Goal: Use online tool/utility: Utilize a website feature to perform a specific function

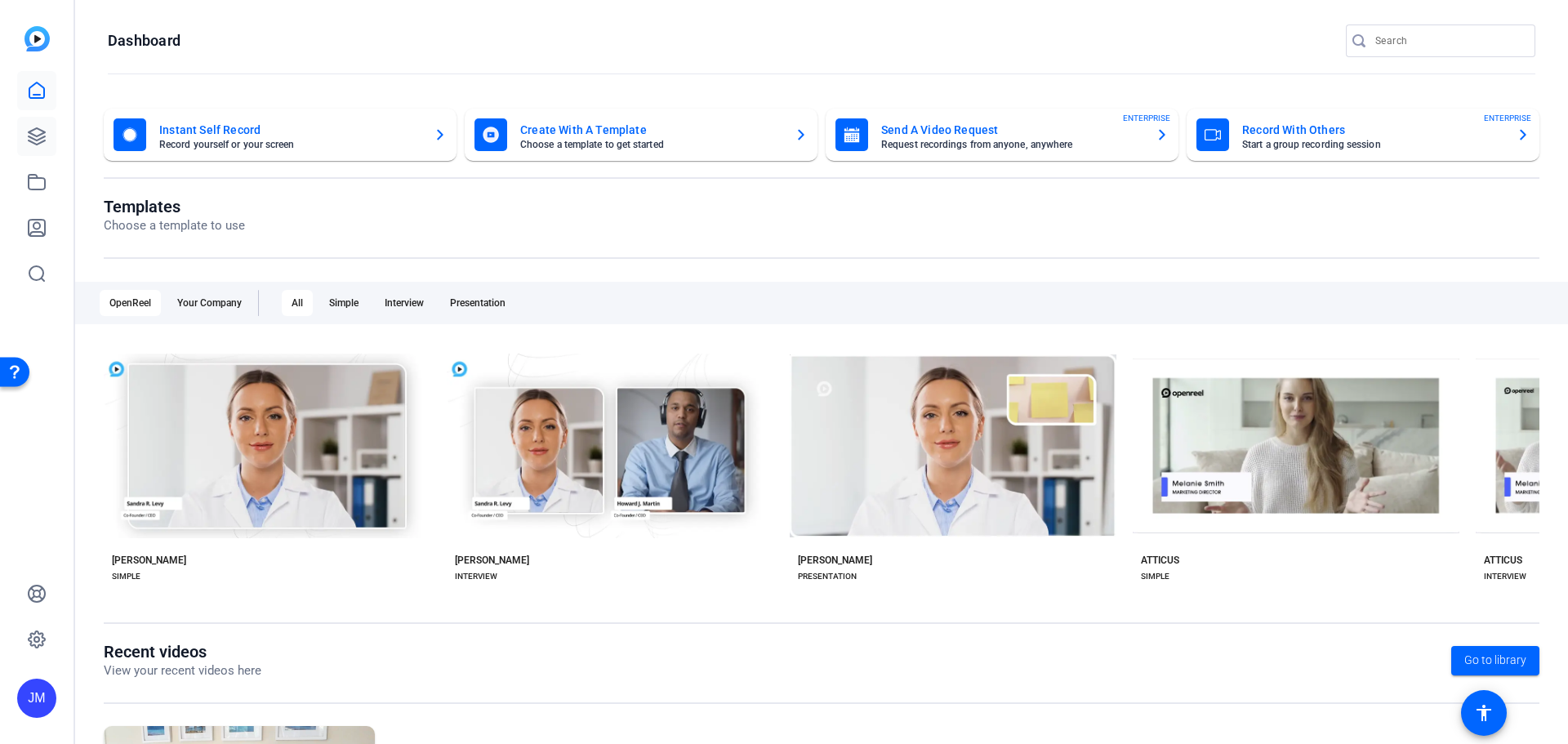
click at [44, 136] on icon at bounding box center [36, 136] width 20 height 20
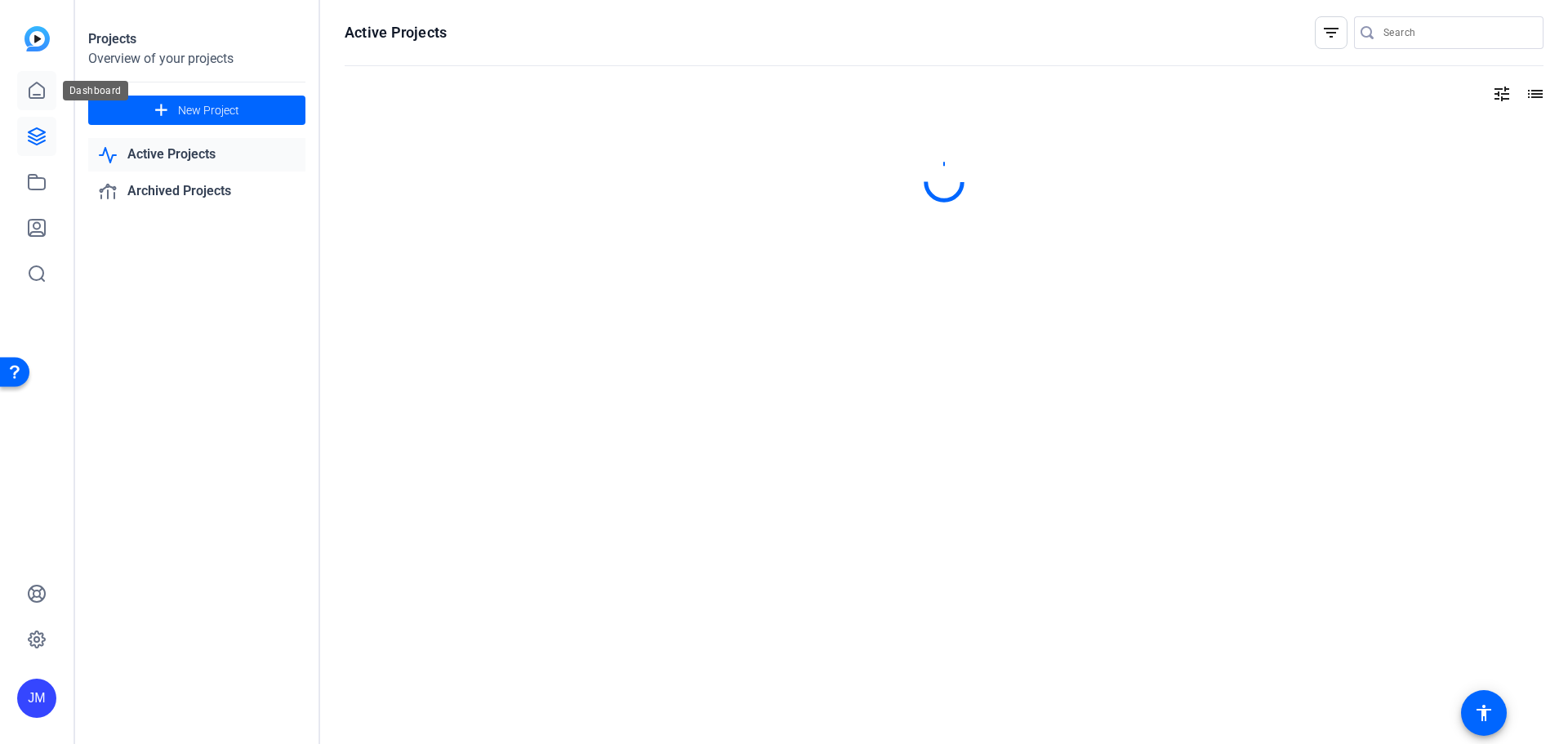
click at [38, 104] on link at bounding box center [36, 90] width 39 height 39
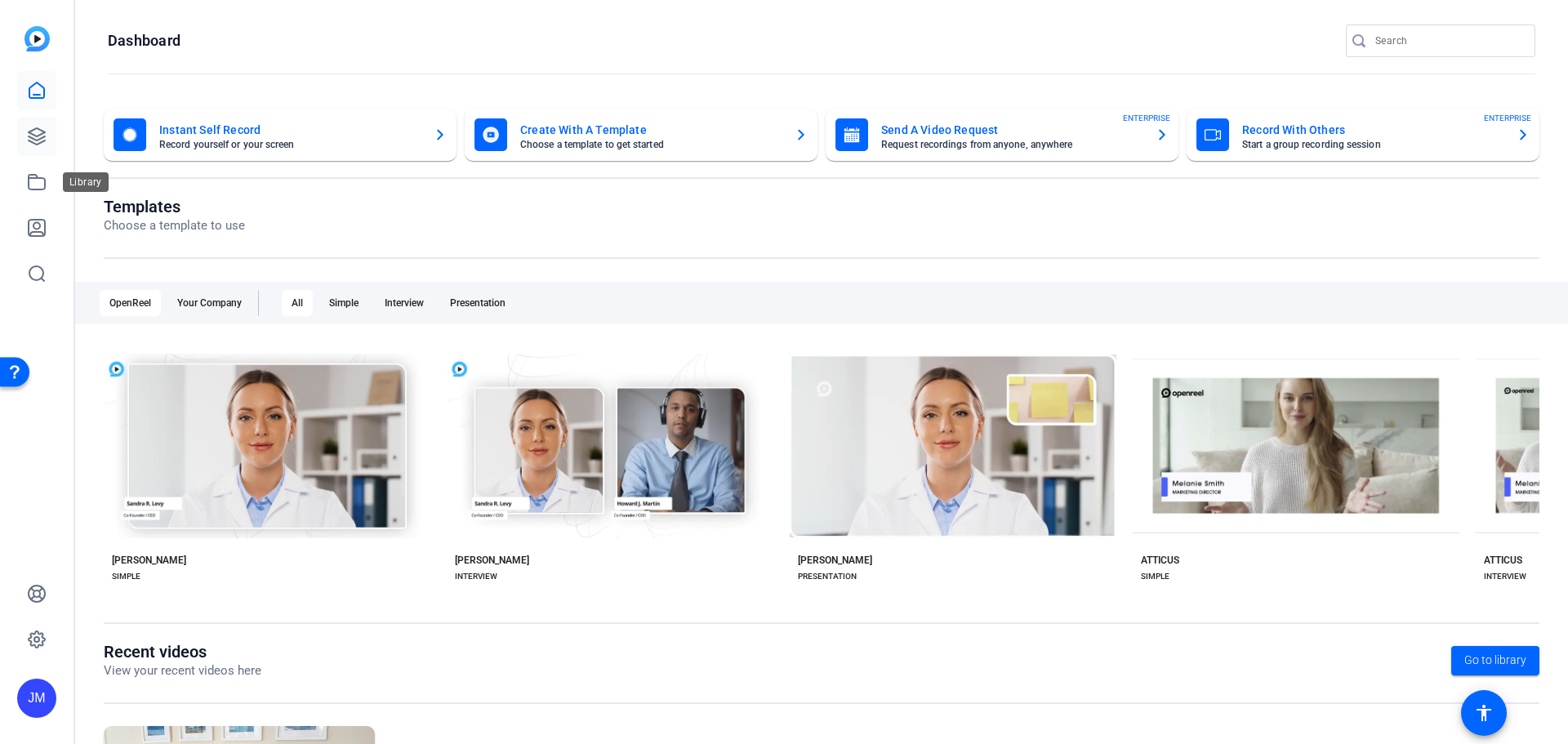
click at [37, 139] on icon at bounding box center [36, 136] width 20 height 20
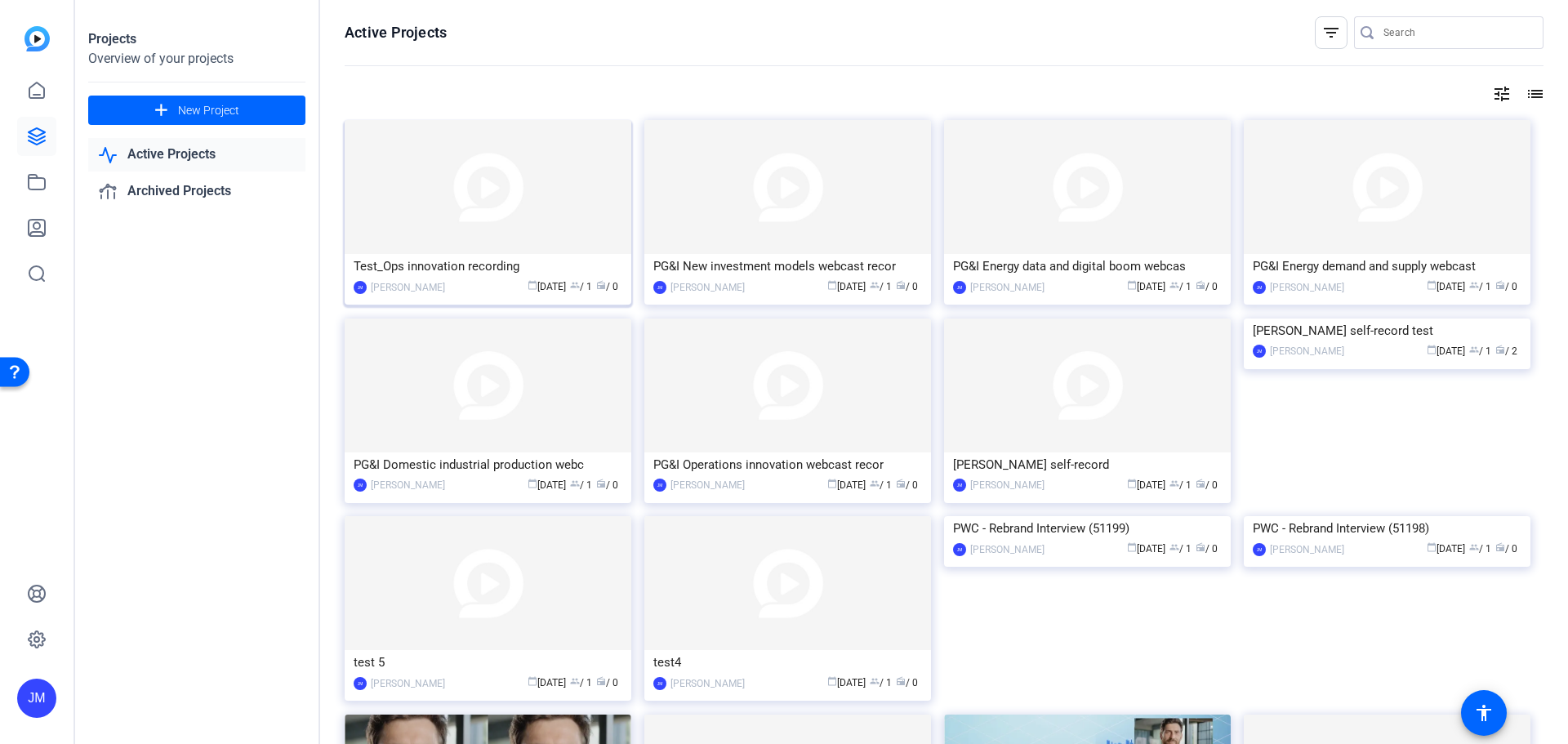
click at [539, 215] on img at bounding box center [488, 187] width 286 height 134
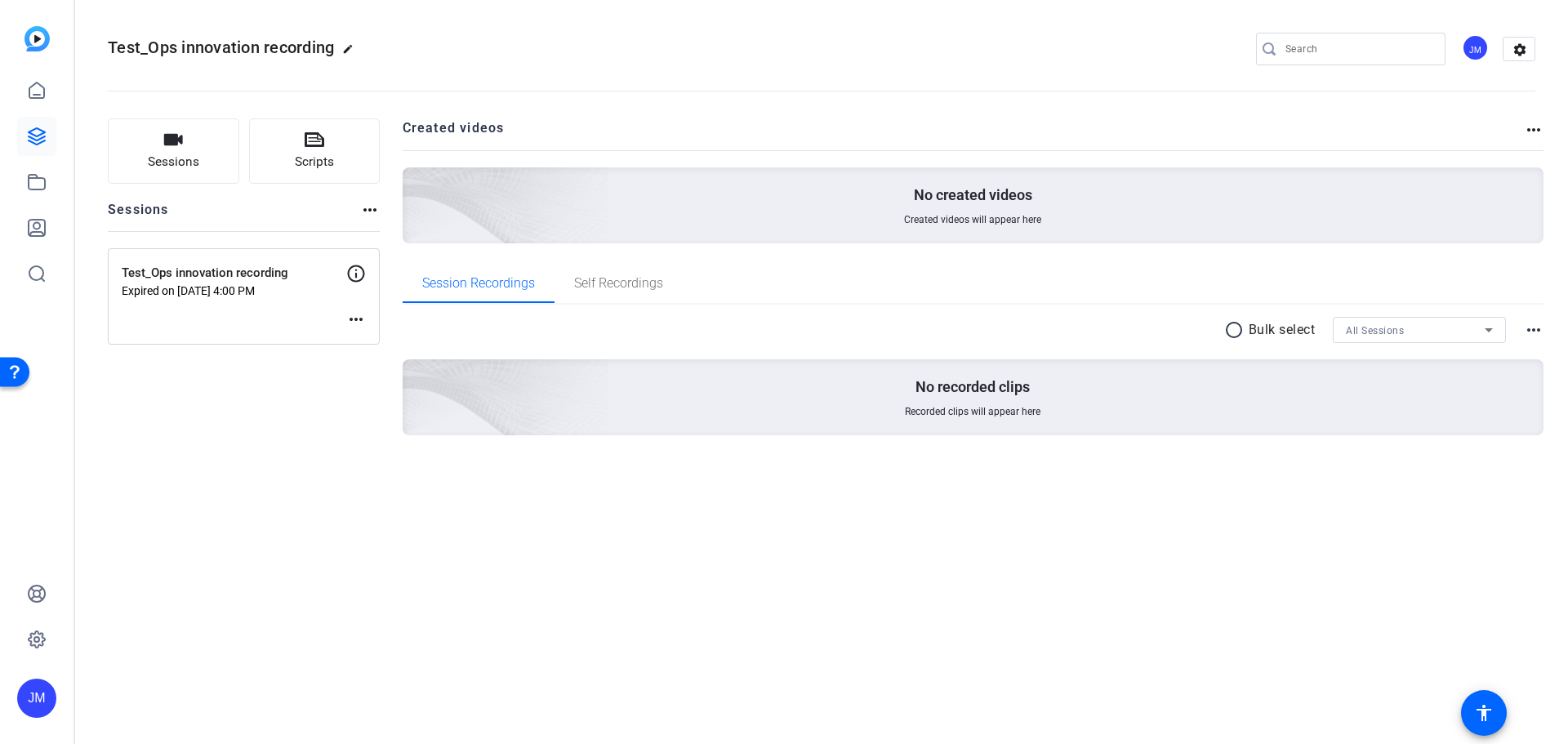
click at [352, 315] on mat-icon "more_horiz" at bounding box center [356, 319] width 20 height 20
click at [391, 339] on span "Edit Session" at bounding box center [397, 343] width 74 height 20
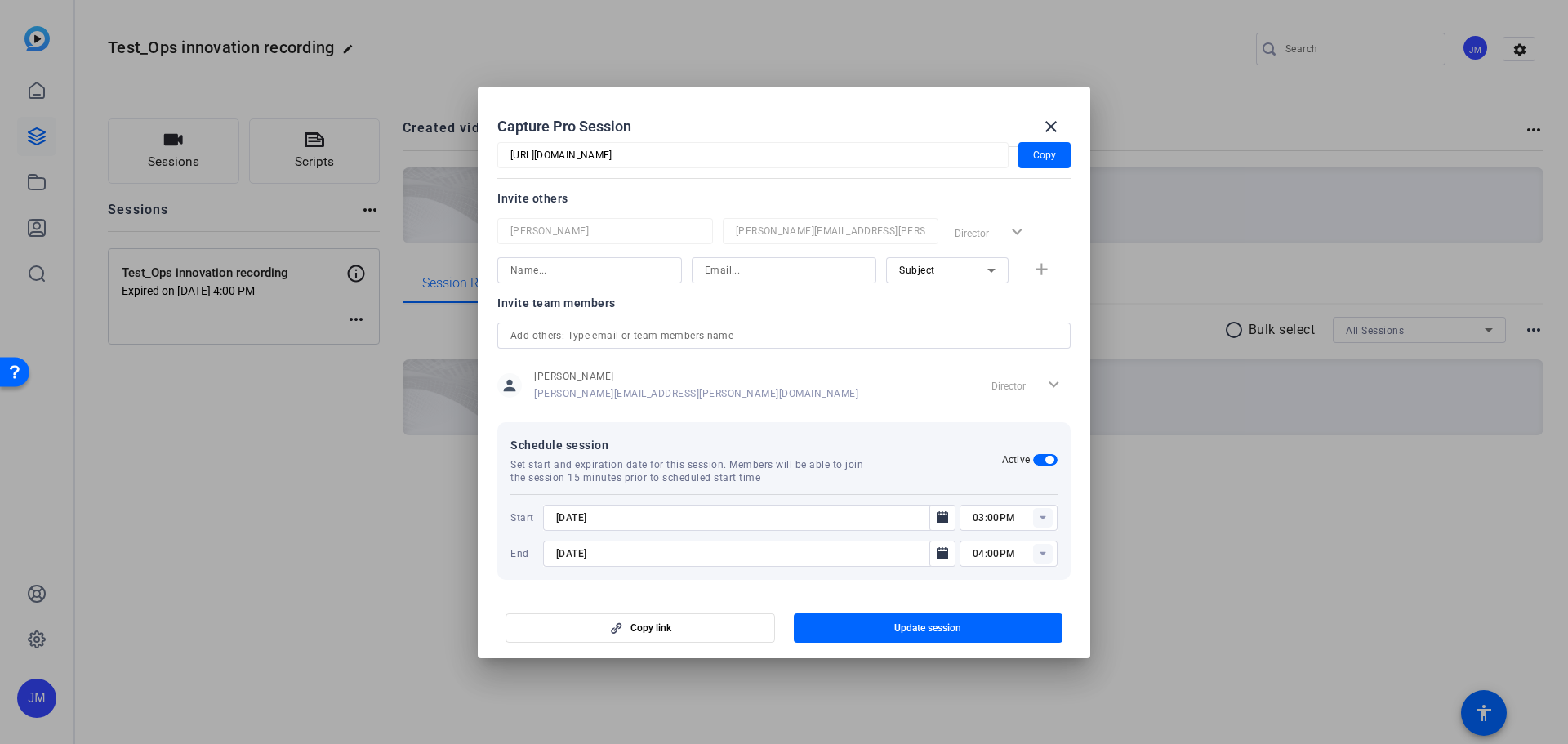
scroll to position [179, 0]
click at [1034, 458] on span "button" at bounding box center [1046, 455] width 24 height 11
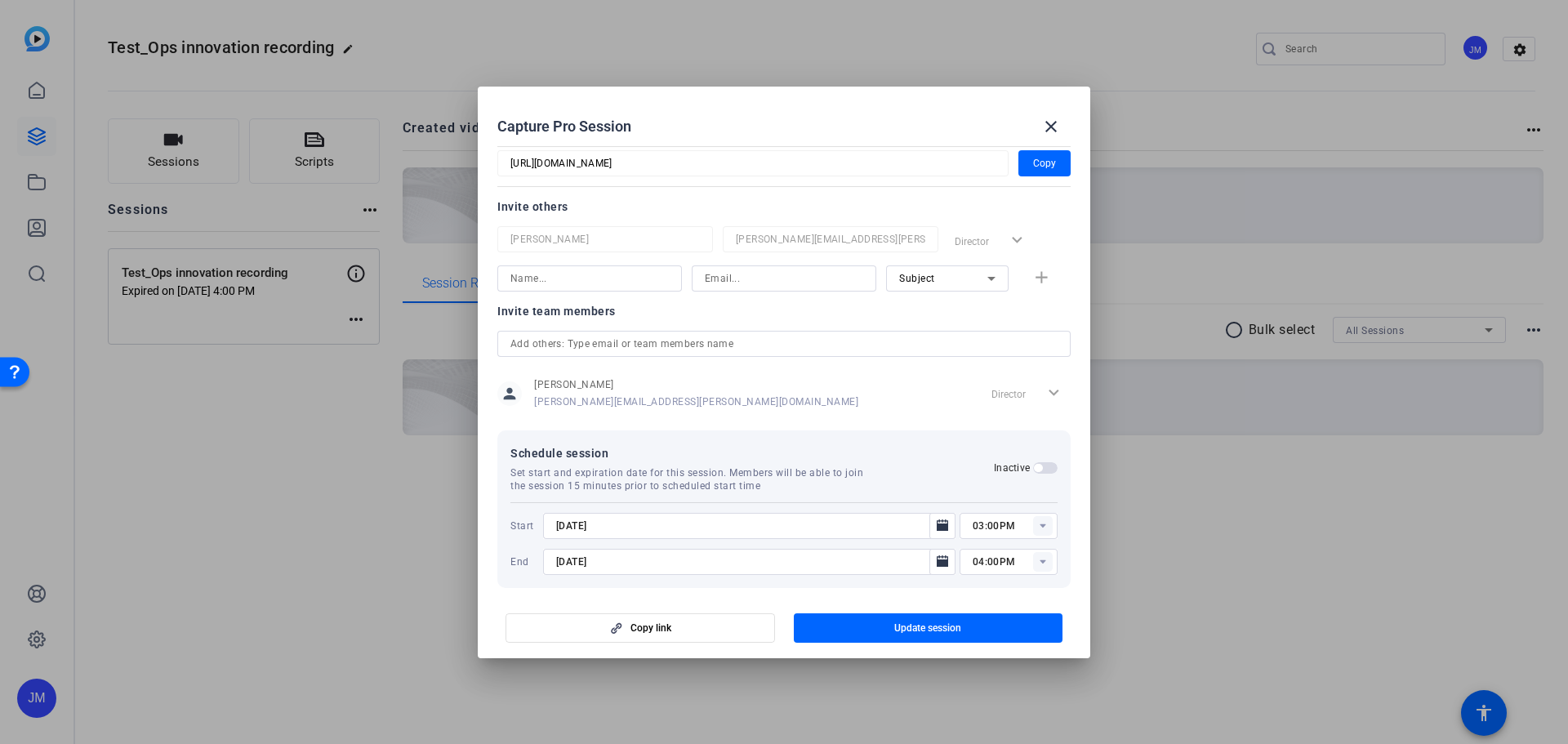
scroll to position [97, 0]
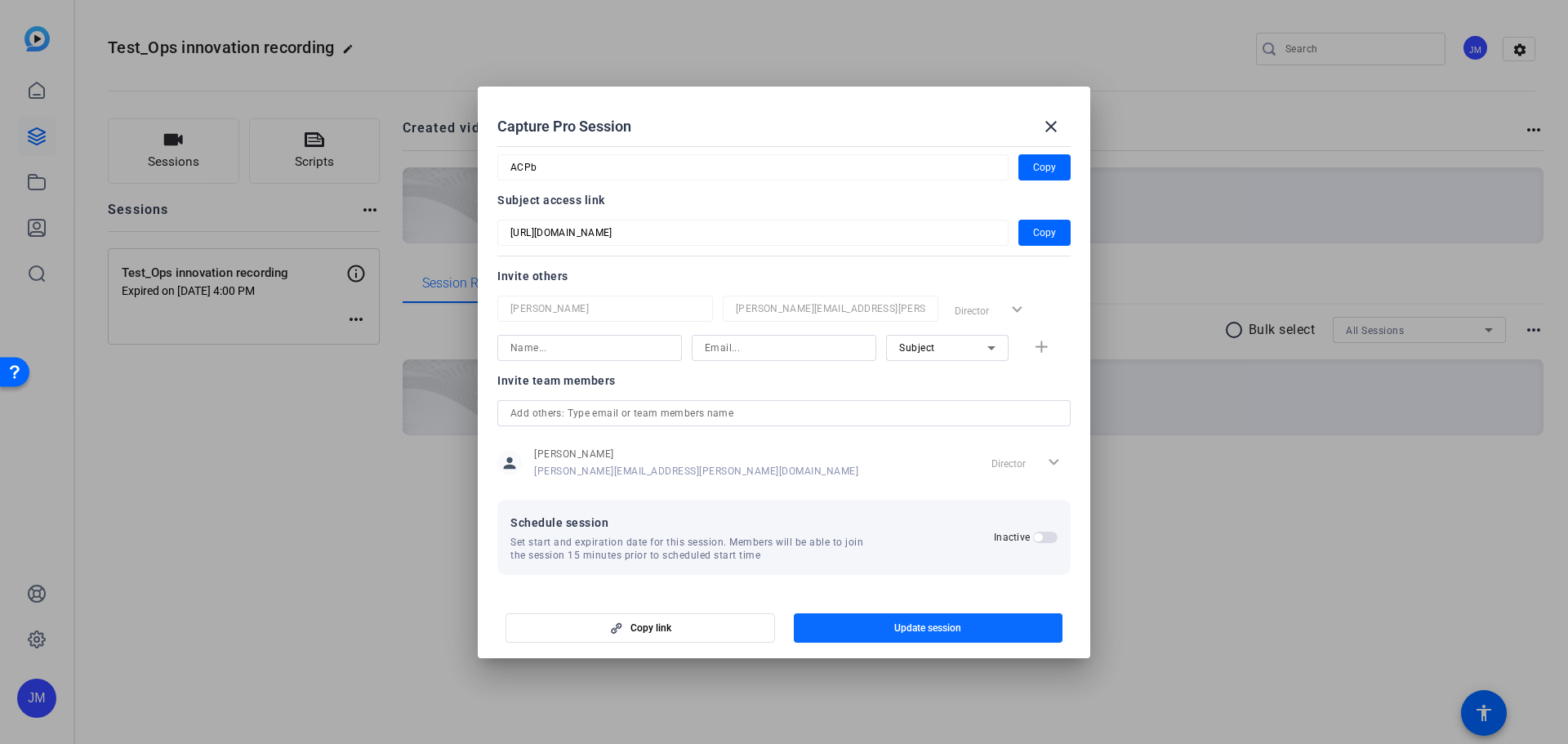
click at [940, 627] on span "Update session" at bounding box center [928, 629] width 67 height 13
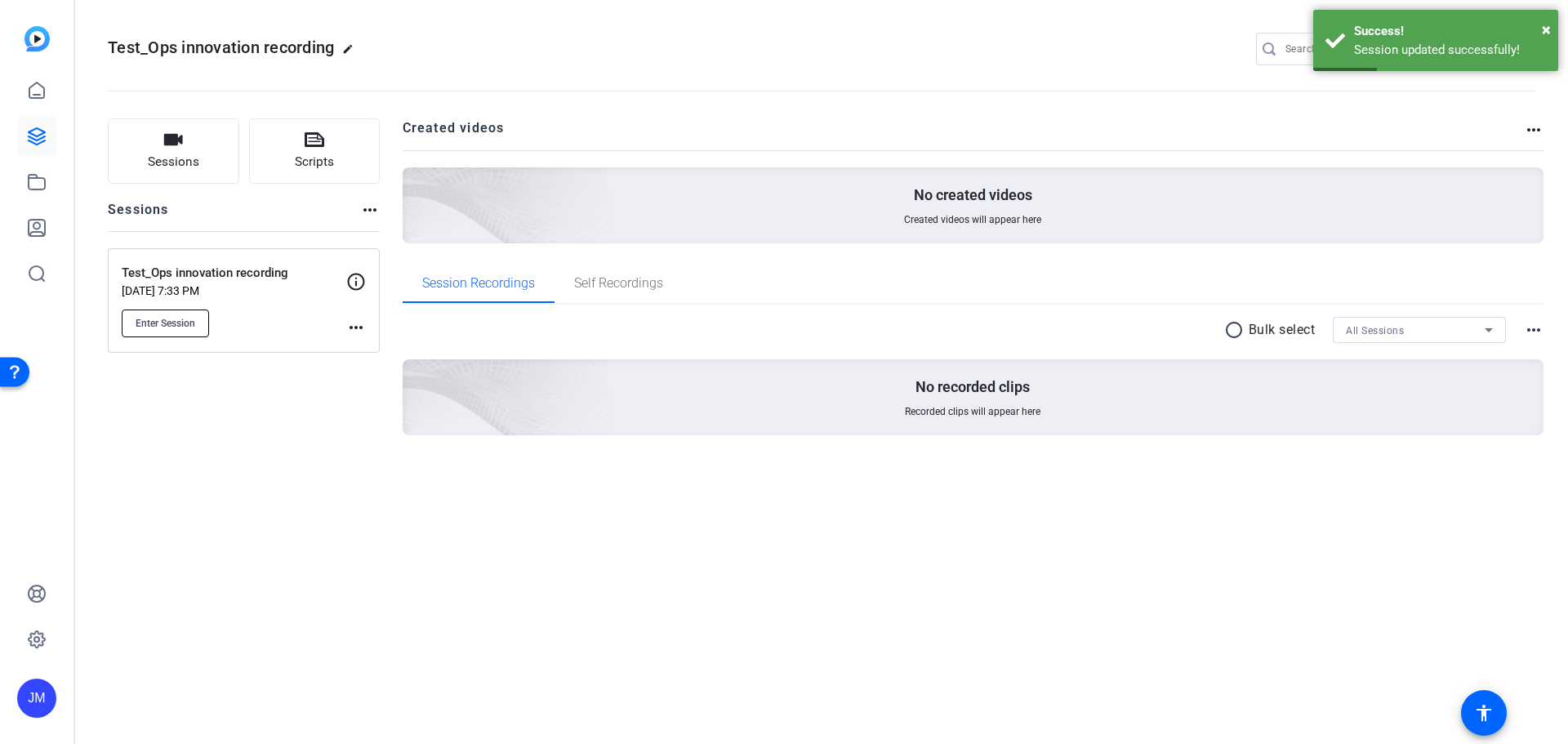
click at [174, 326] on span "Enter Session" at bounding box center [165, 324] width 59 height 13
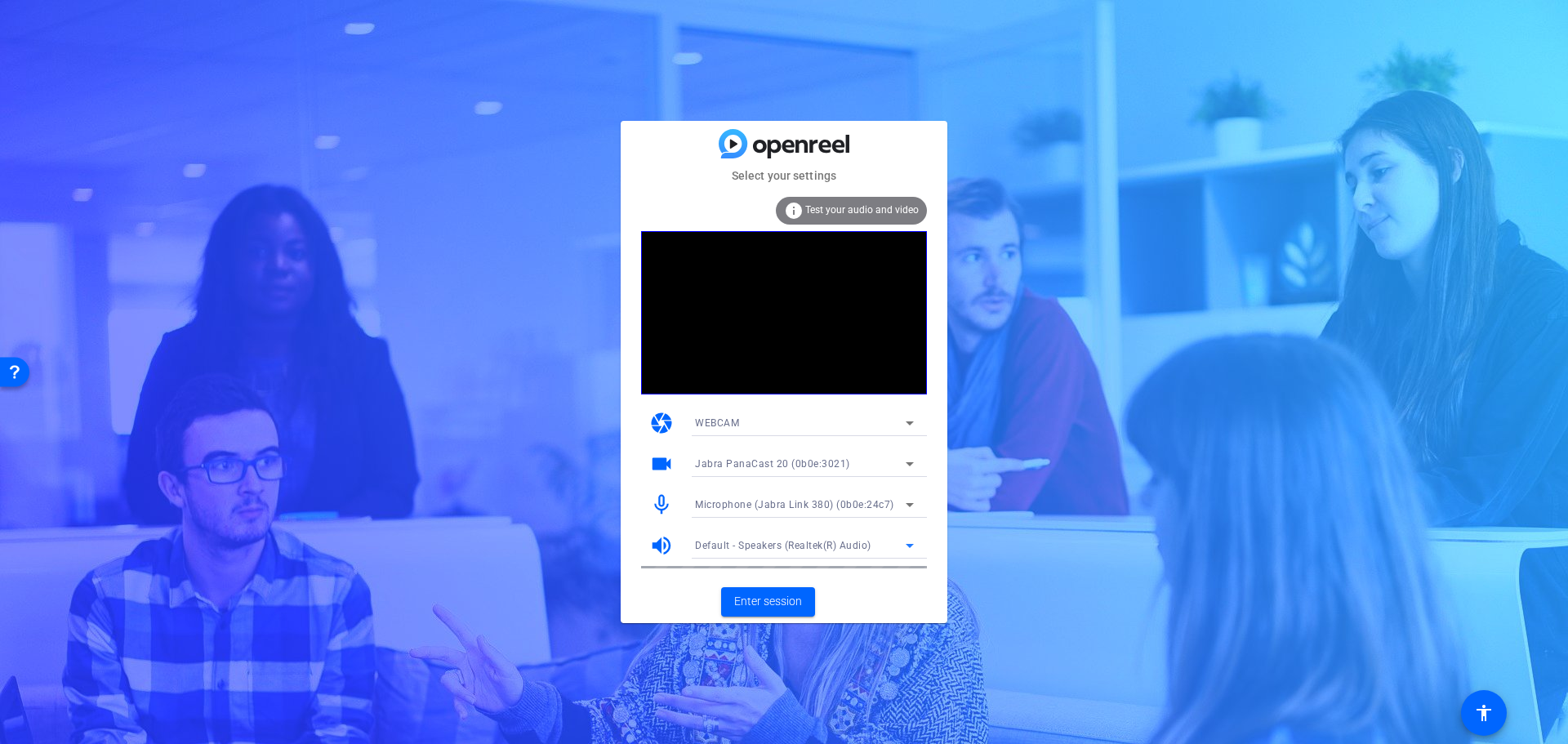
click at [899, 549] on div "Default - Speakers (Realtek(R) Audio)" at bounding box center [800, 546] width 211 height 20
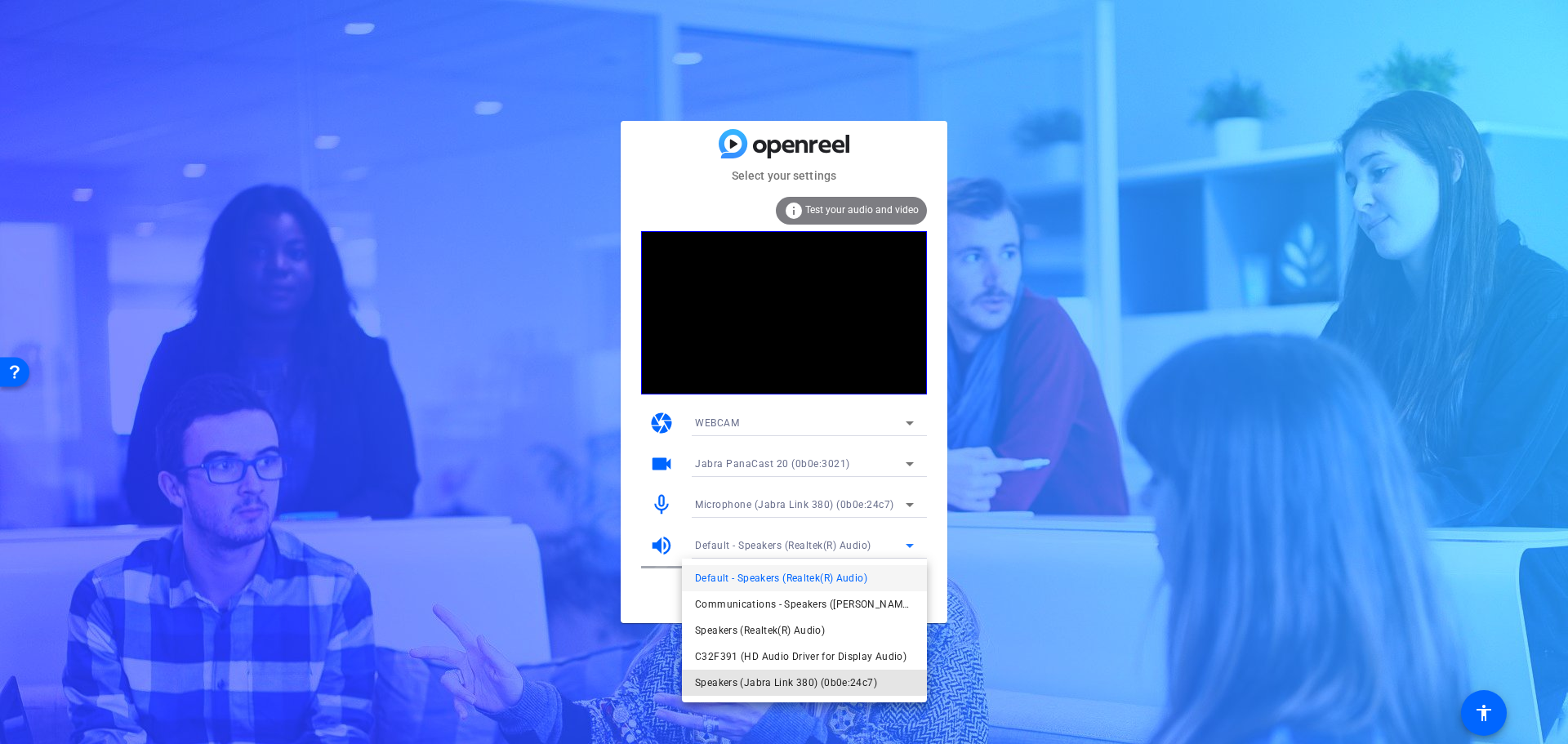
drag, startPoint x: 784, startPoint y: 677, endPoint x: 784, endPoint y: 670, distance: 7.0
click at [784, 677] on span "Speakers (Jabra Link 380) (0b0e:24c7)" at bounding box center [786, 683] width 182 height 20
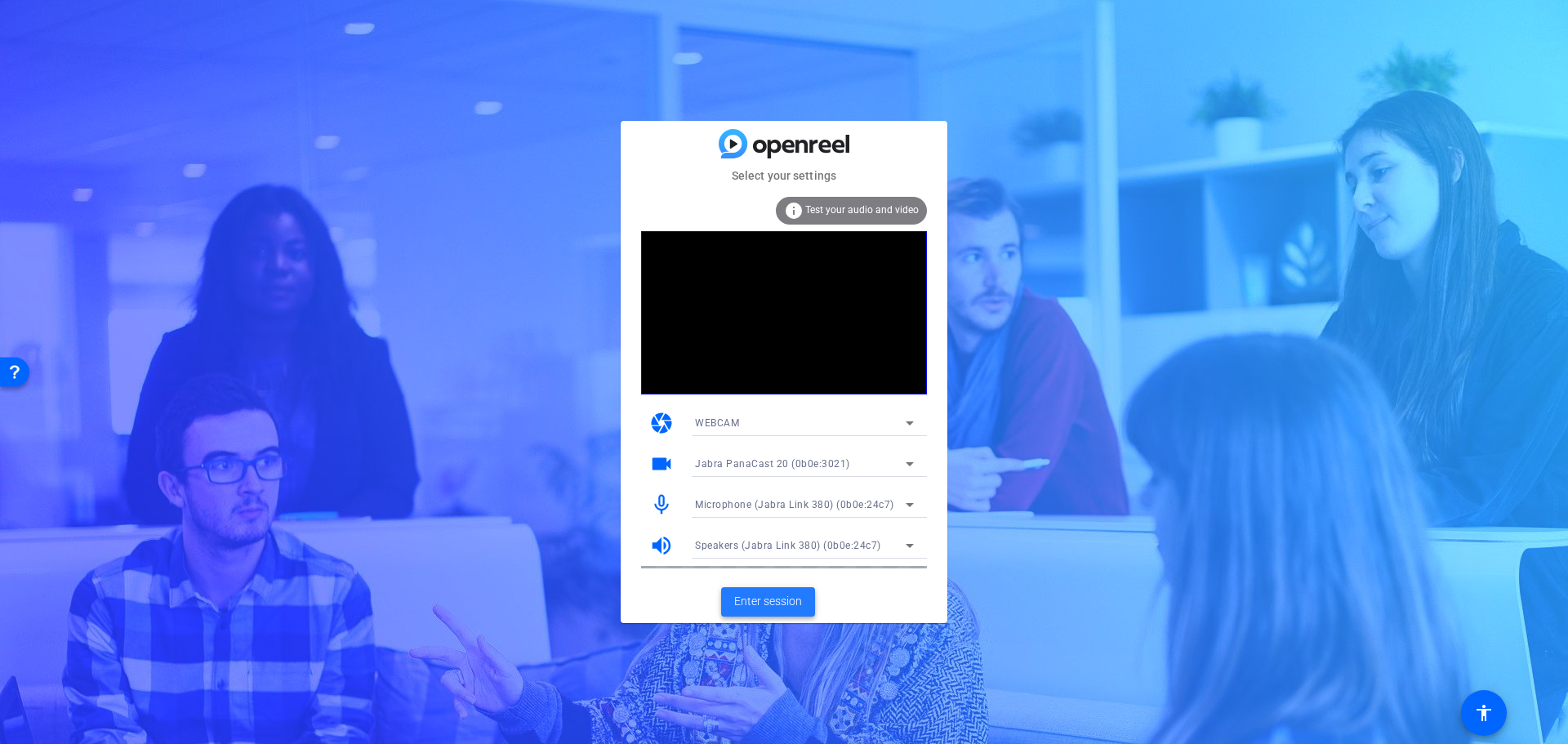
click at [773, 601] on span "Enter session" at bounding box center [768, 602] width 68 height 17
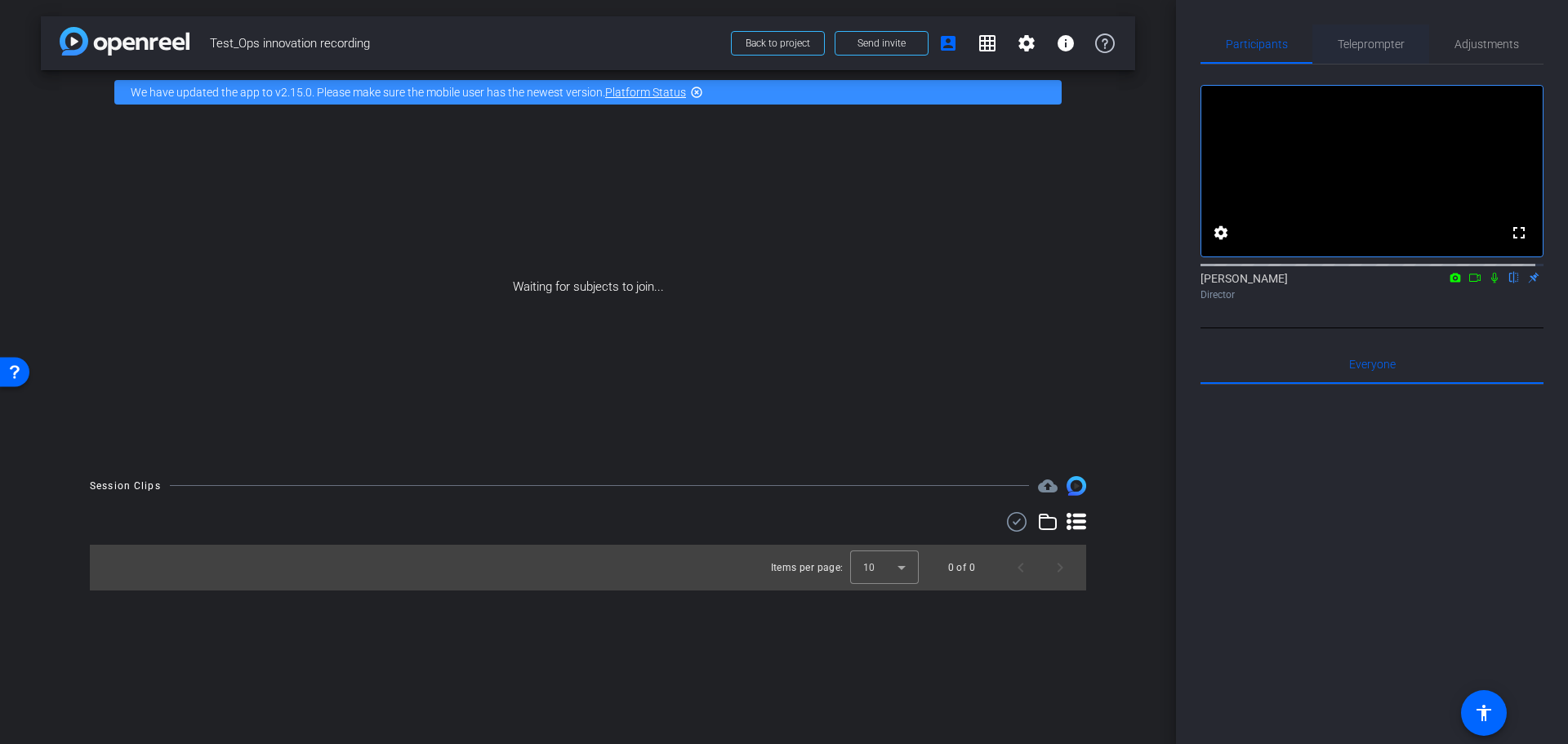
click at [1363, 34] on span "Teleprompter" at bounding box center [1371, 44] width 67 height 39
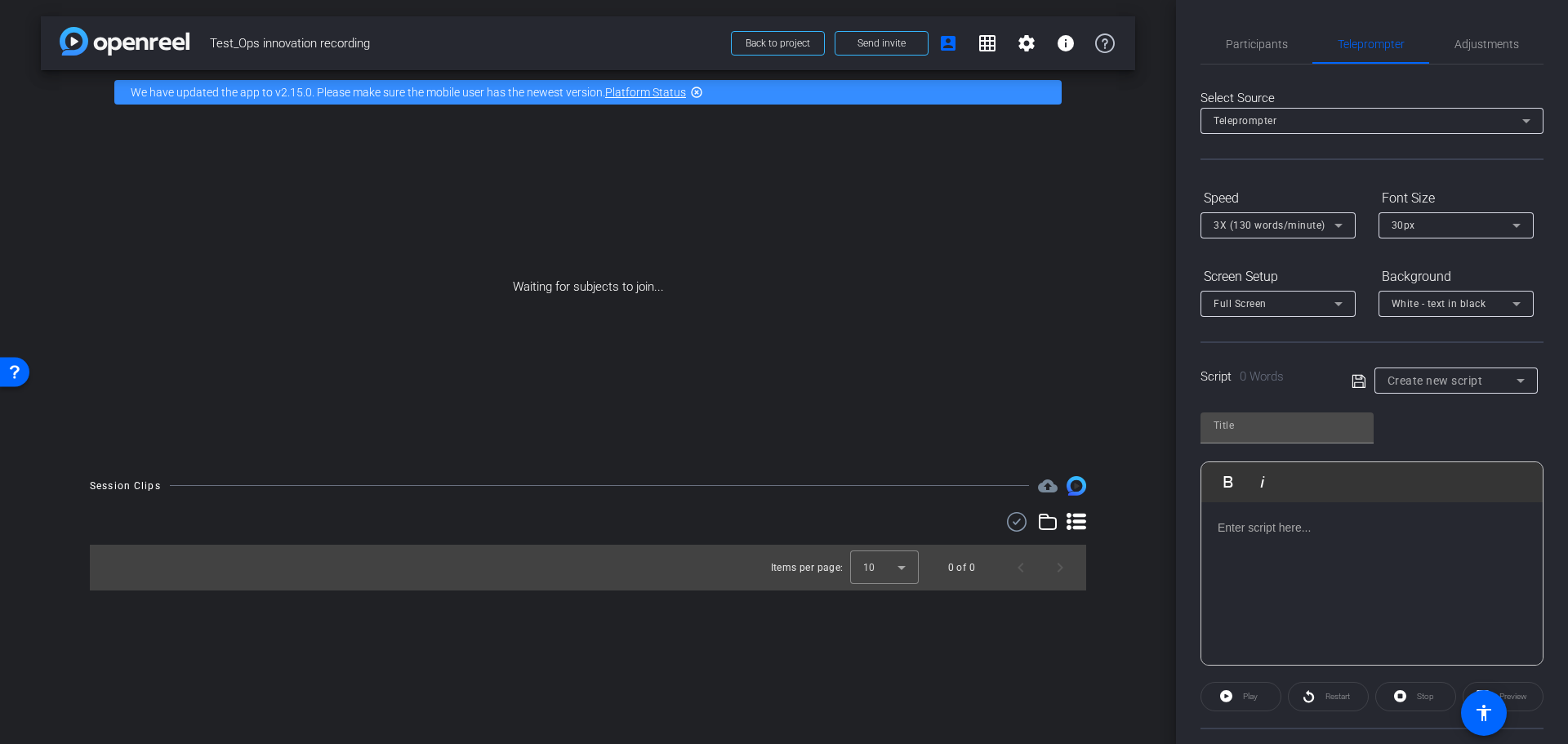
click at [1354, 306] on div "Full Screen" at bounding box center [1278, 304] width 155 height 26
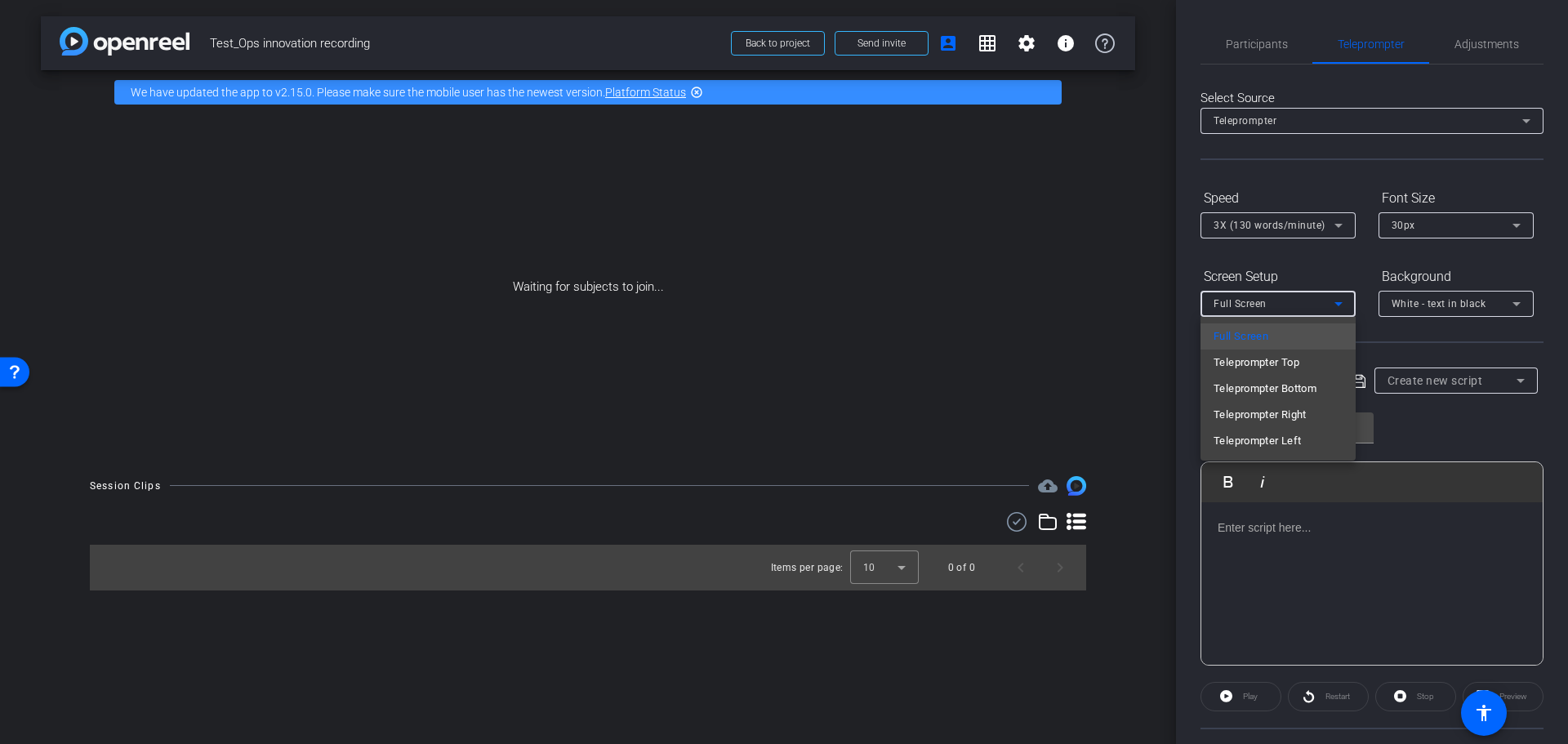
click at [987, 44] on div at bounding box center [784, 372] width 1568 height 744
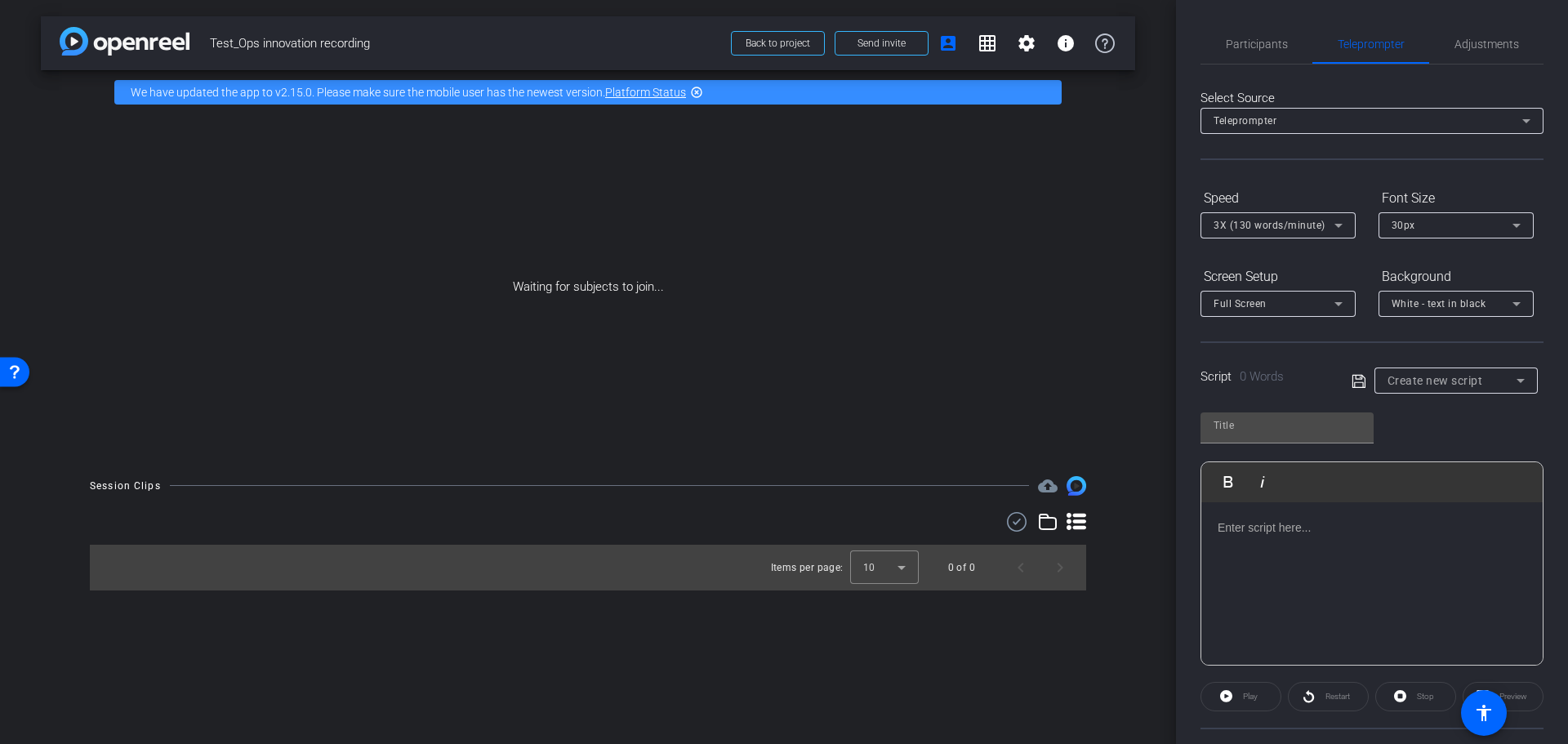
click at [987, 44] on mat-icon "grid_on" at bounding box center [987, 43] width 20 height 20
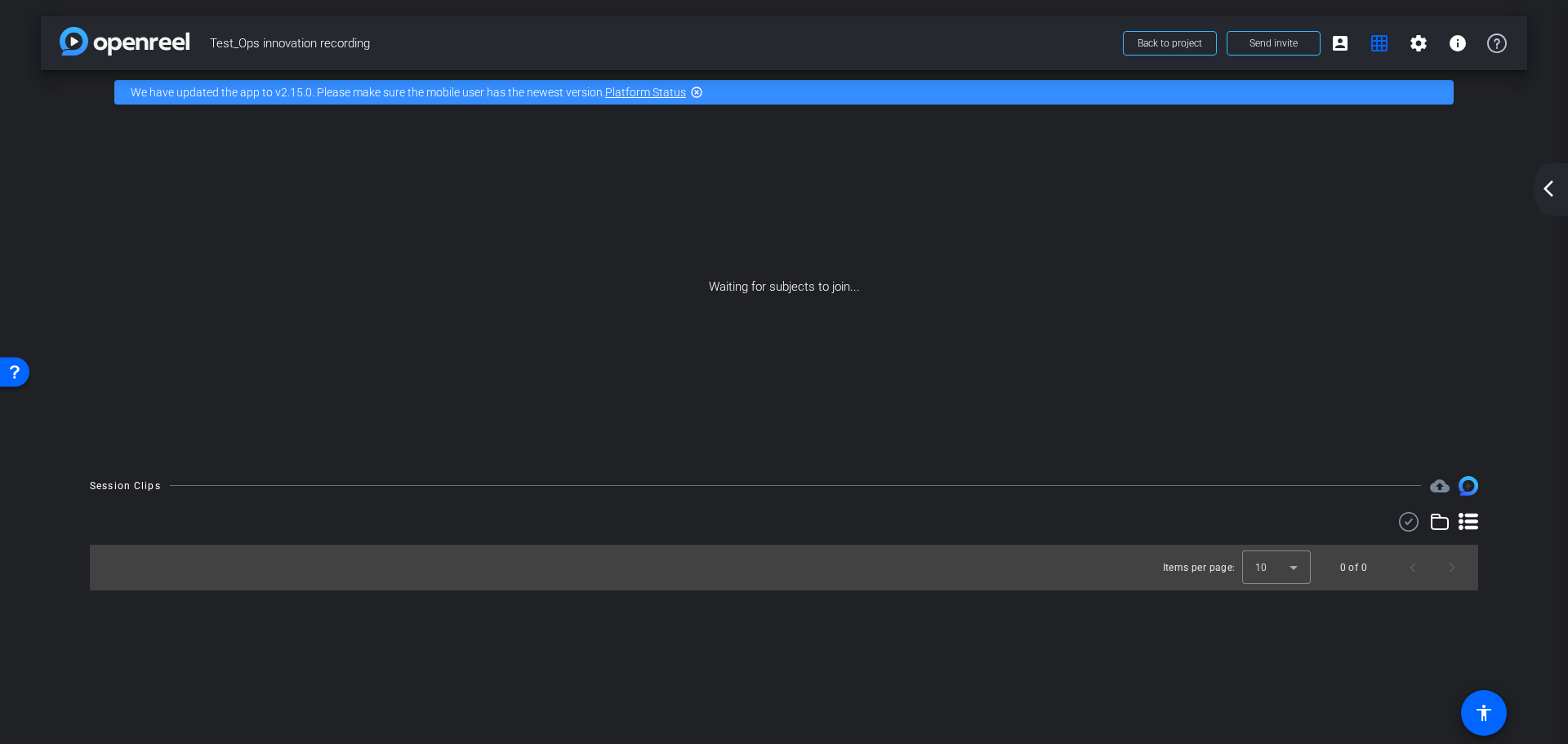
click at [1552, 192] on mat-icon "arrow_back_ios_new" at bounding box center [1548, 188] width 20 height 20
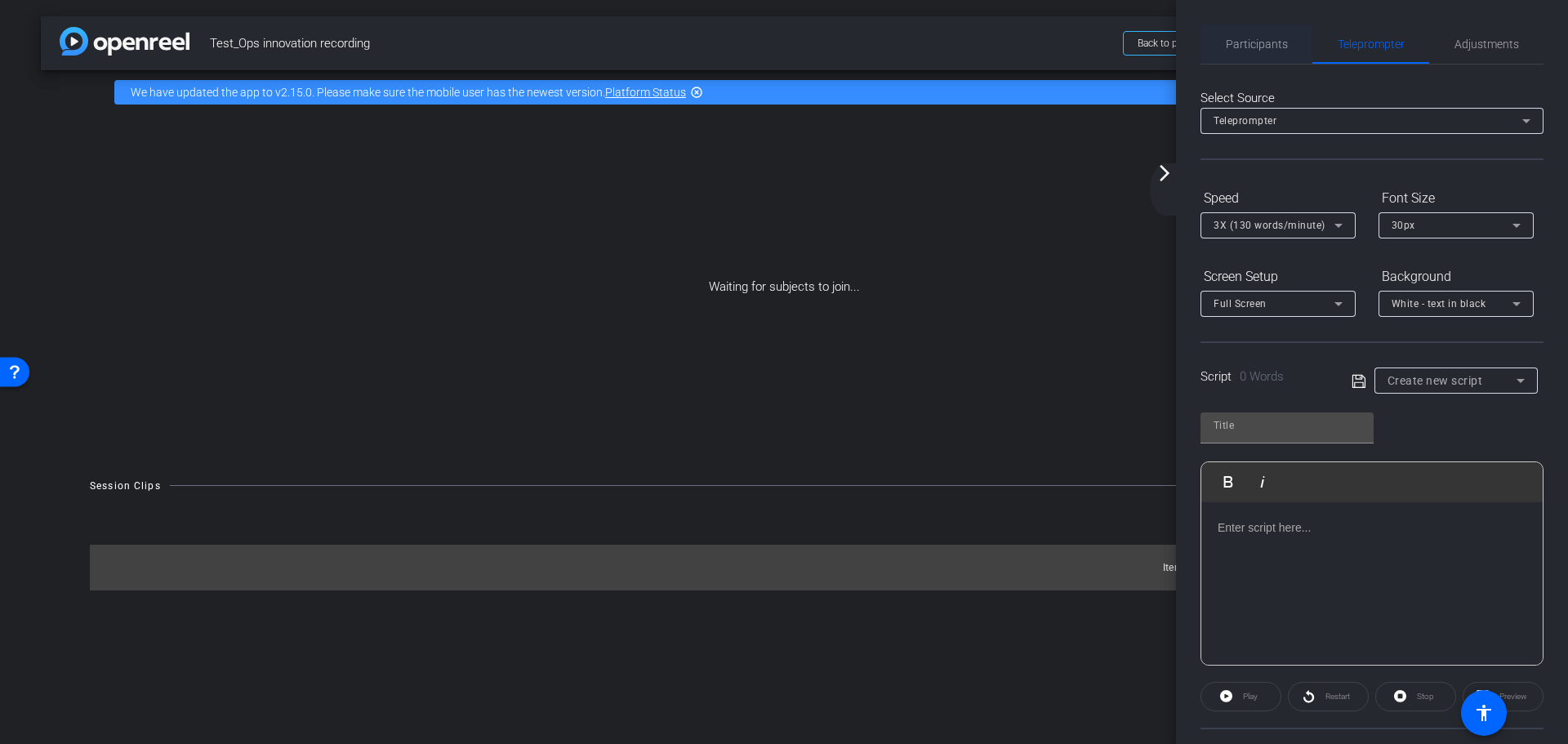
click at [1260, 47] on span "Participants" at bounding box center [1257, 44] width 62 height 11
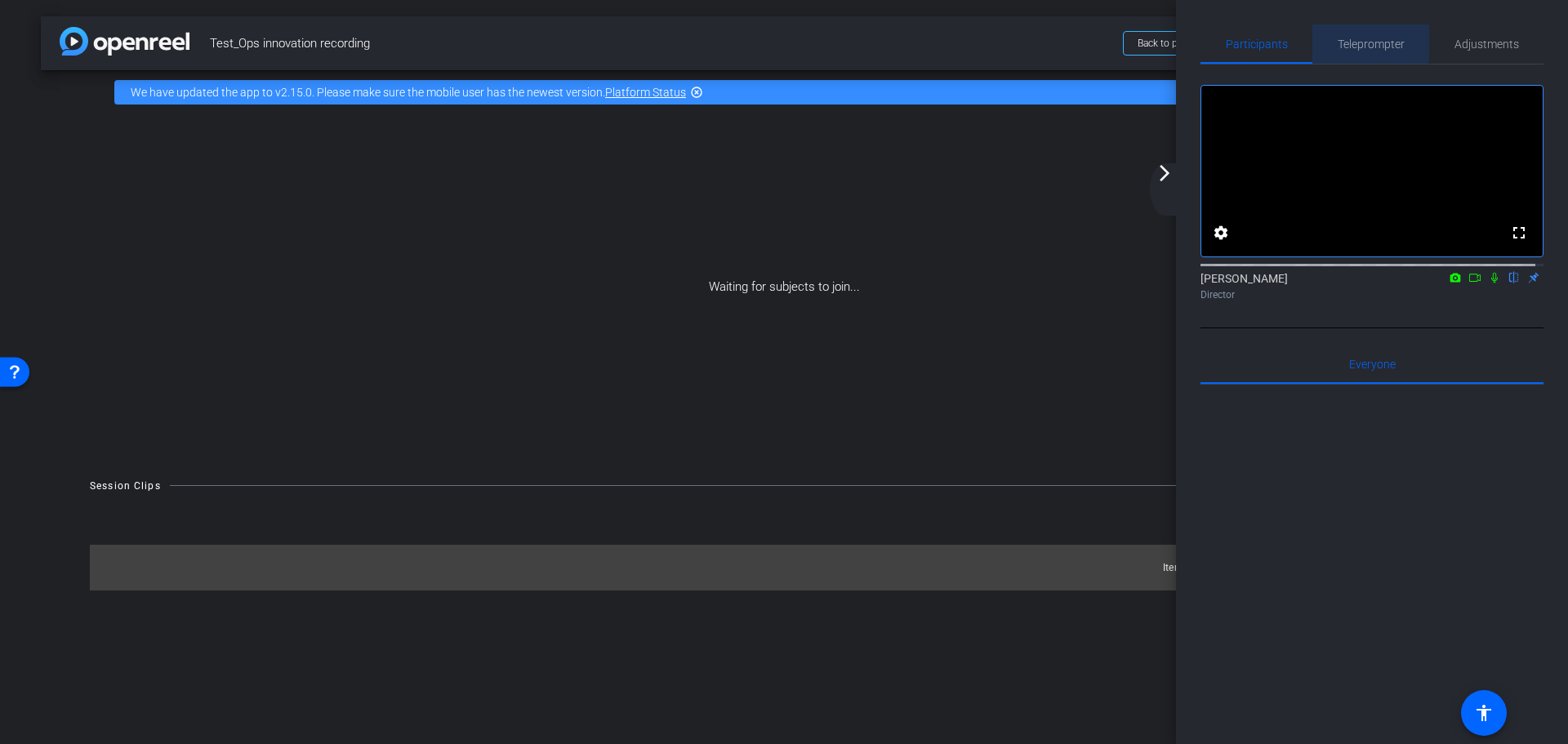
click at [1359, 40] on span "Teleprompter" at bounding box center [1371, 44] width 67 height 11
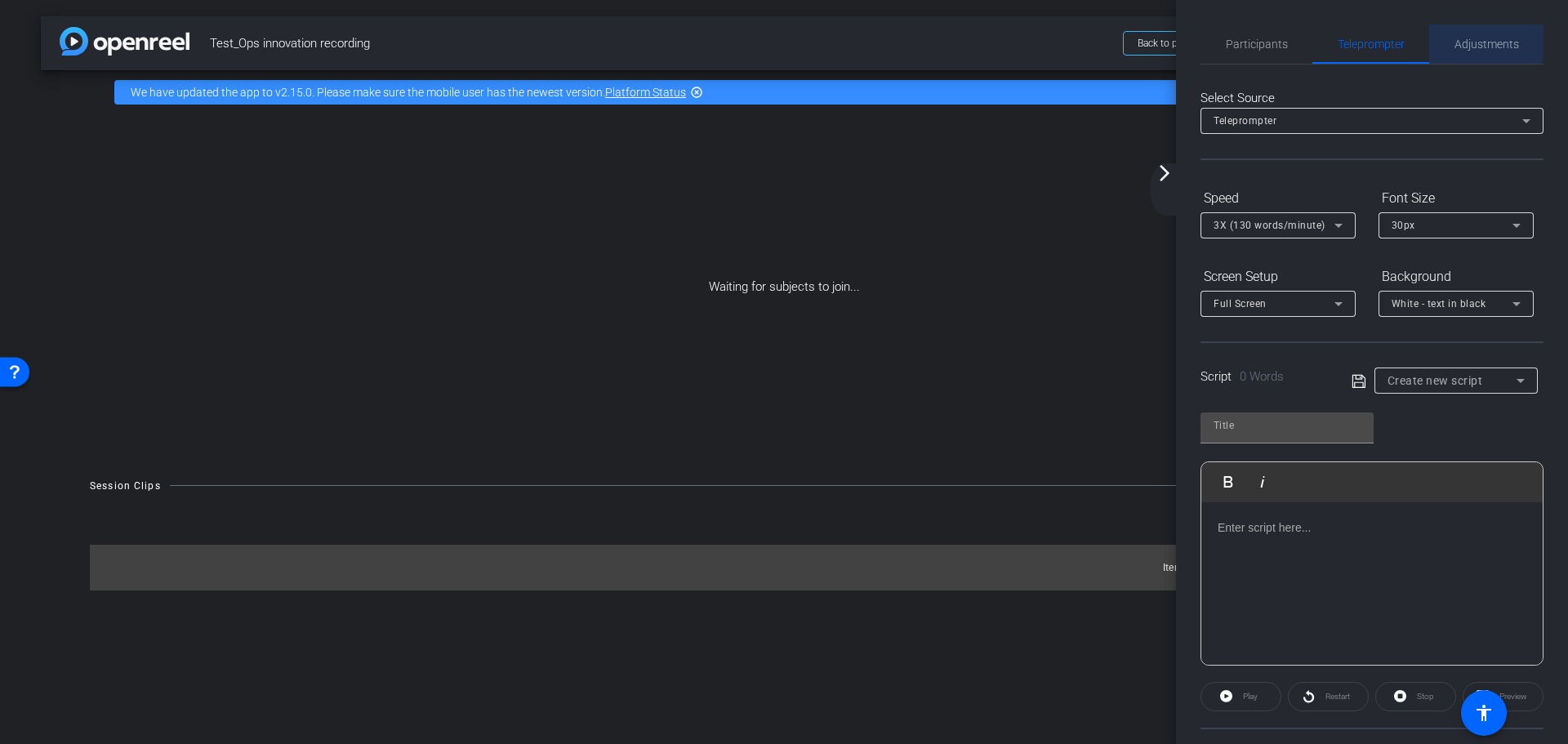
click at [1477, 41] on span "Adjustments" at bounding box center [1486, 44] width 64 height 11
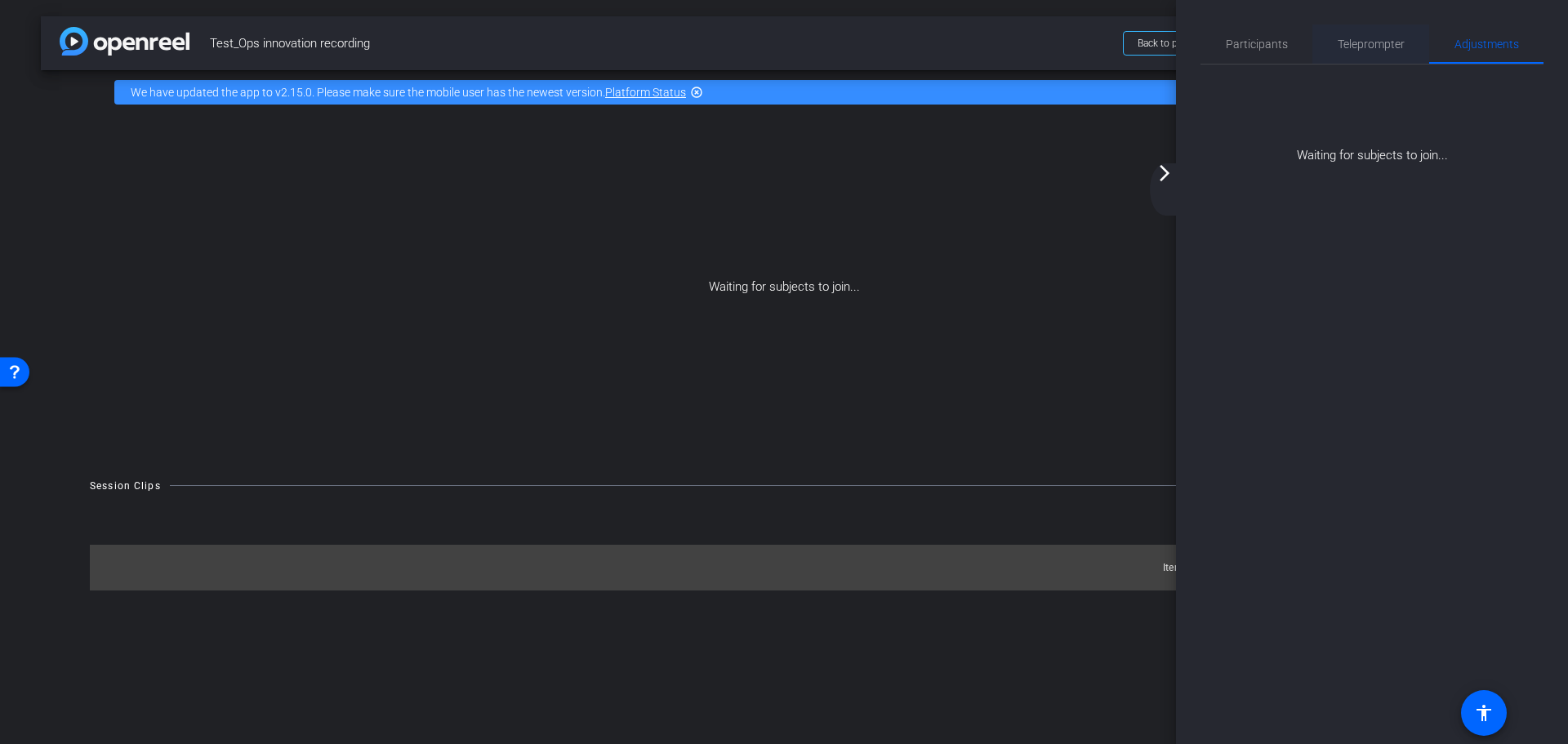
click at [1399, 42] on span "Teleprompter" at bounding box center [1371, 44] width 67 height 11
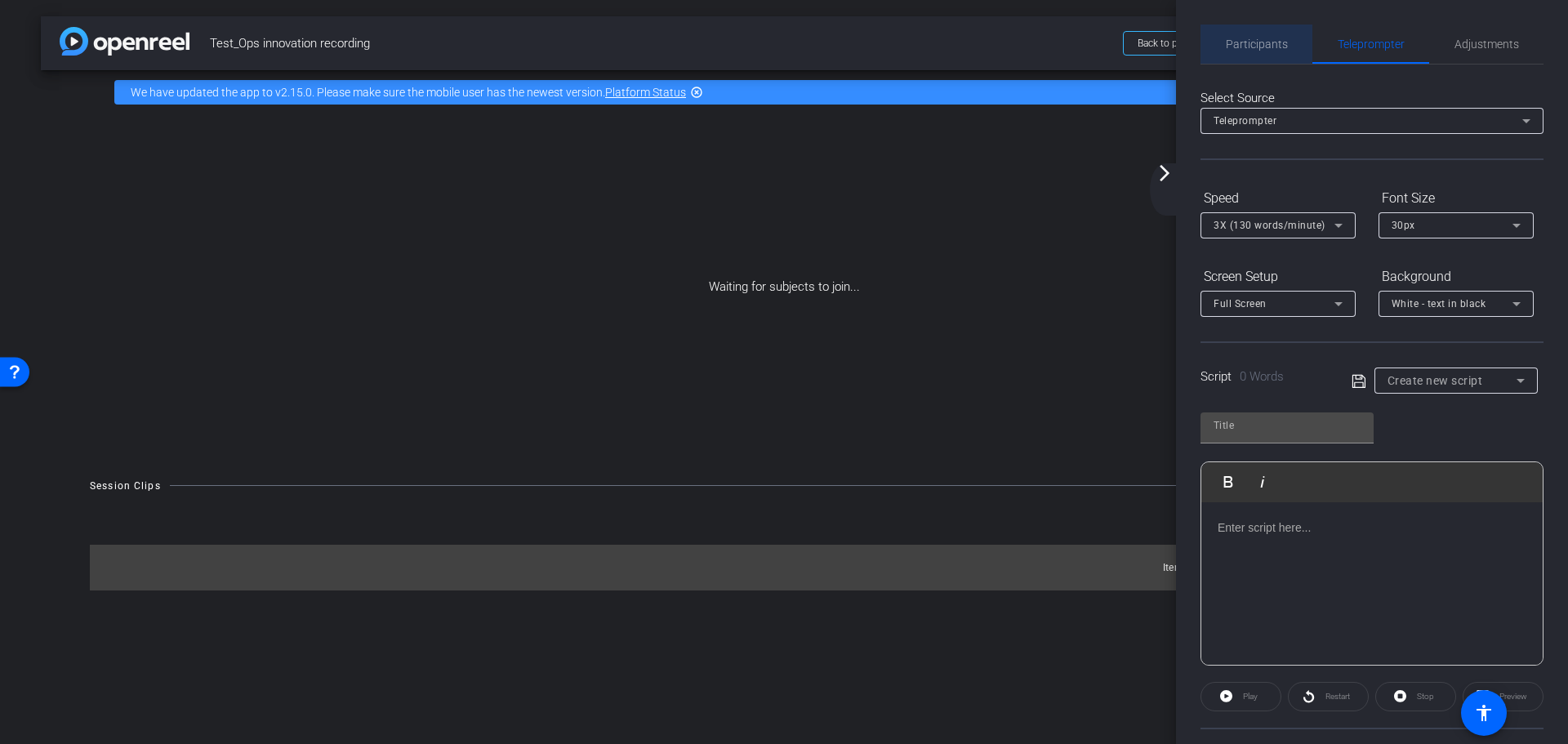
click at [1256, 43] on span "Participants" at bounding box center [1257, 44] width 62 height 11
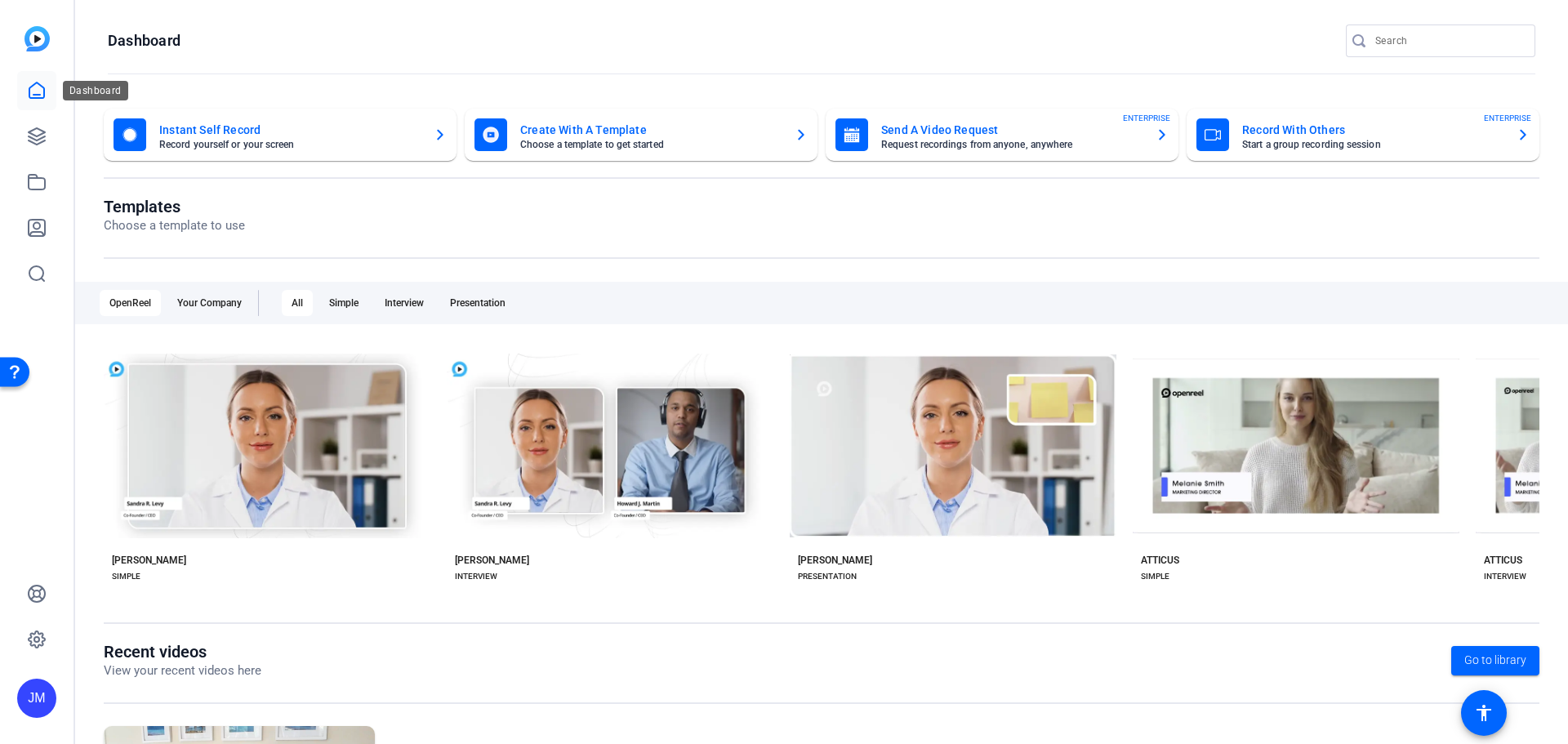
click at [38, 83] on icon at bounding box center [36, 90] width 20 height 20
click at [39, 83] on icon at bounding box center [36, 90] width 20 height 20
click at [38, 136] on icon at bounding box center [37, 137] width 17 height 17
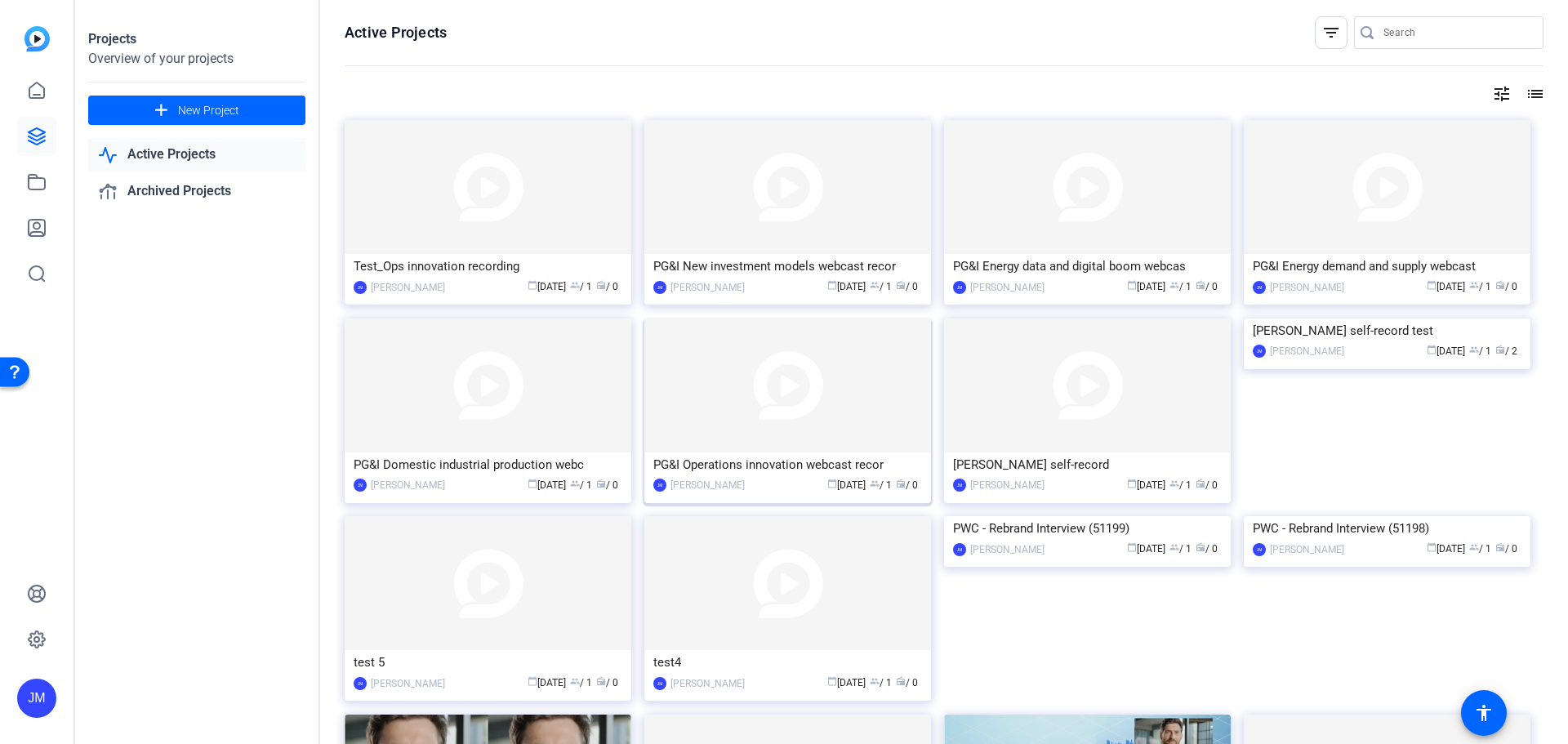
click at [878, 409] on img at bounding box center [787, 386] width 286 height 134
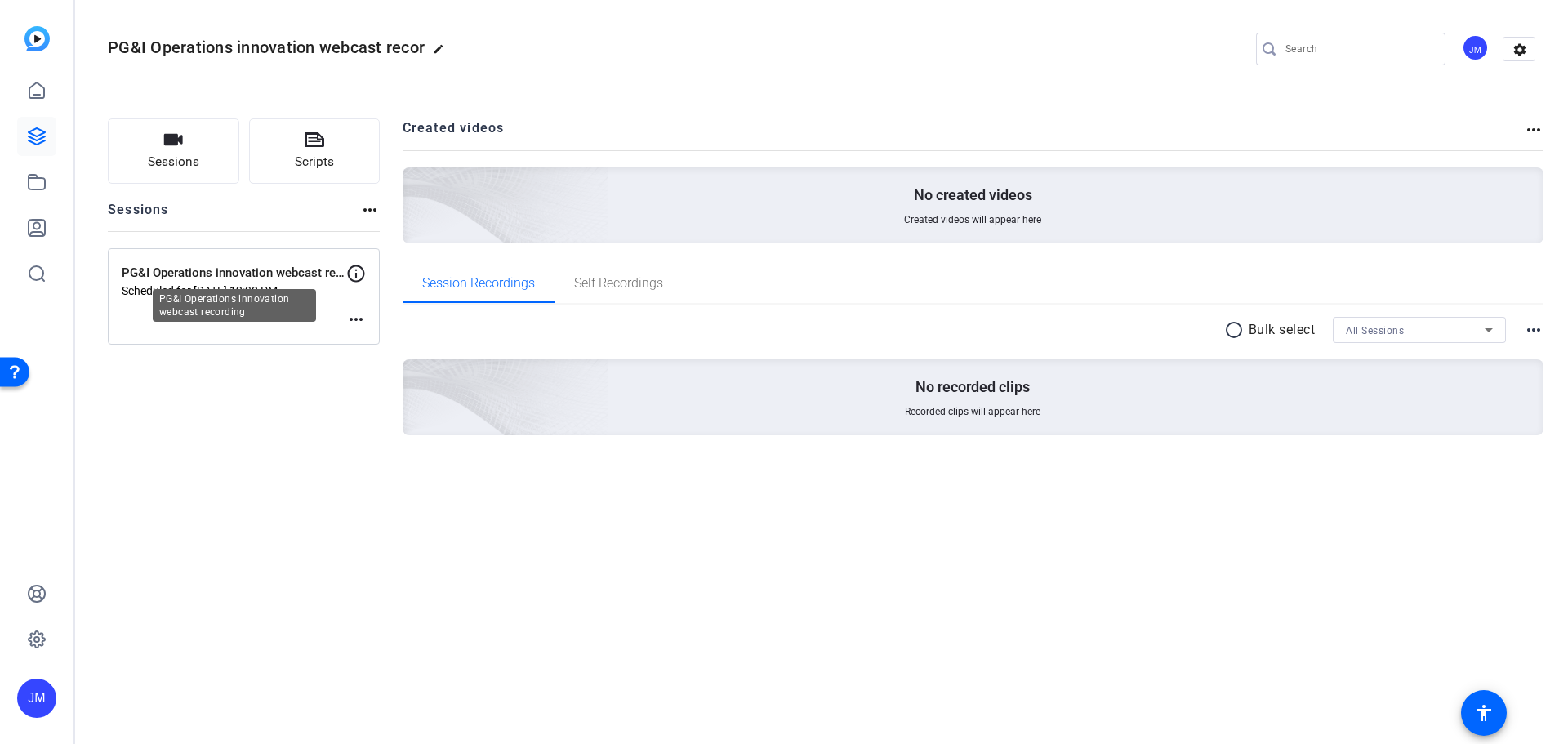
click at [171, 272] on p "PG&I Operations innovation webcast recording" at bounding box center [234, 273] width 225 height 19
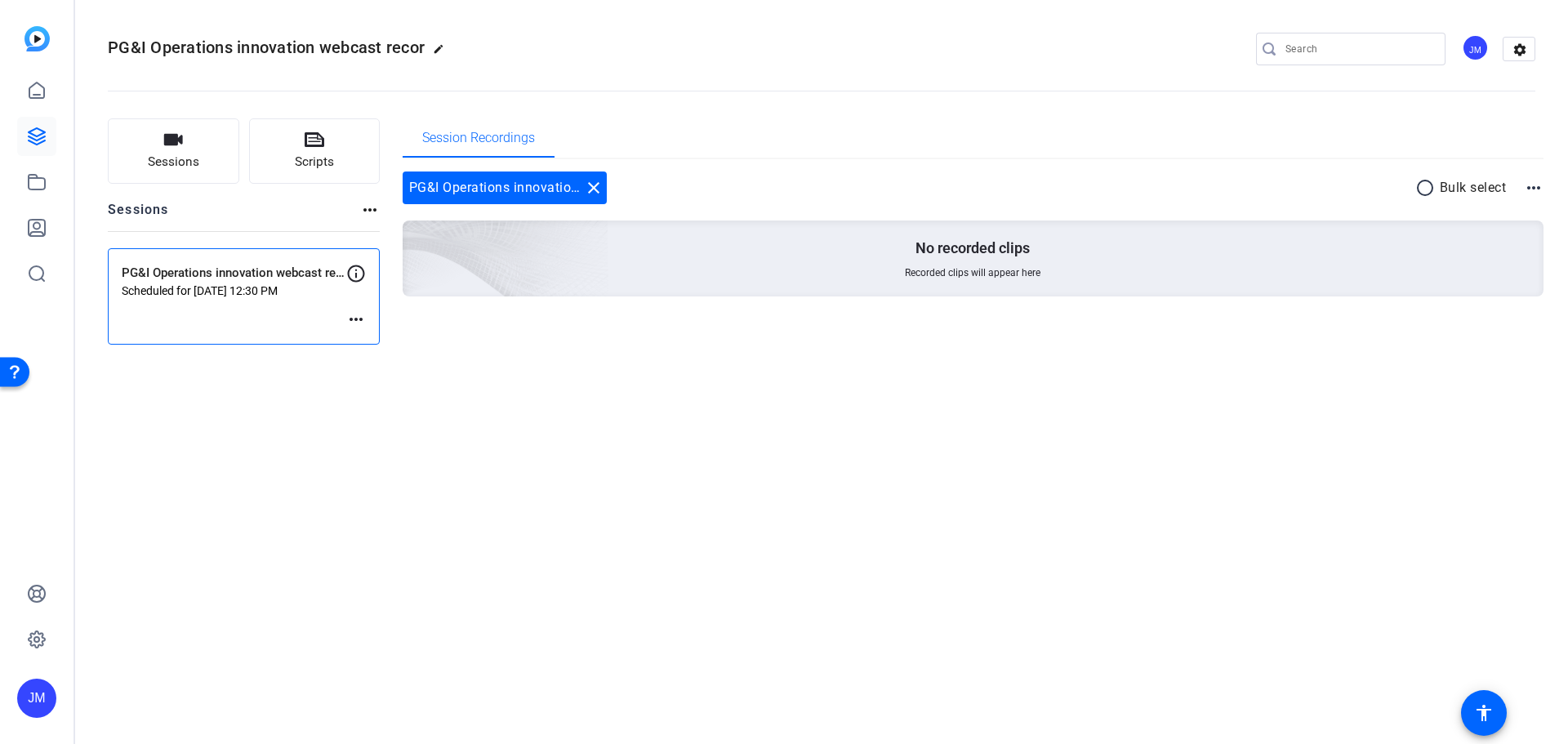
click at [169, 272] on p "PG&I Operations innovation webcast recording" at bounding box center [234, 273] width 225 height 19
click at [352, 317] on mat-icon "more_horiz" at bounding box center [356, 319] width 20 height 20
drag, startPoint x: 260, startPoint y: 380, endPoint x: 249, endPoint y: 400, distance: 22.8
click at [260, 396] on div at bounding box center [784, 372] width 1568 height 744
click at [41, 95] on icon at bounding box center [37, 90] width 15 height 16
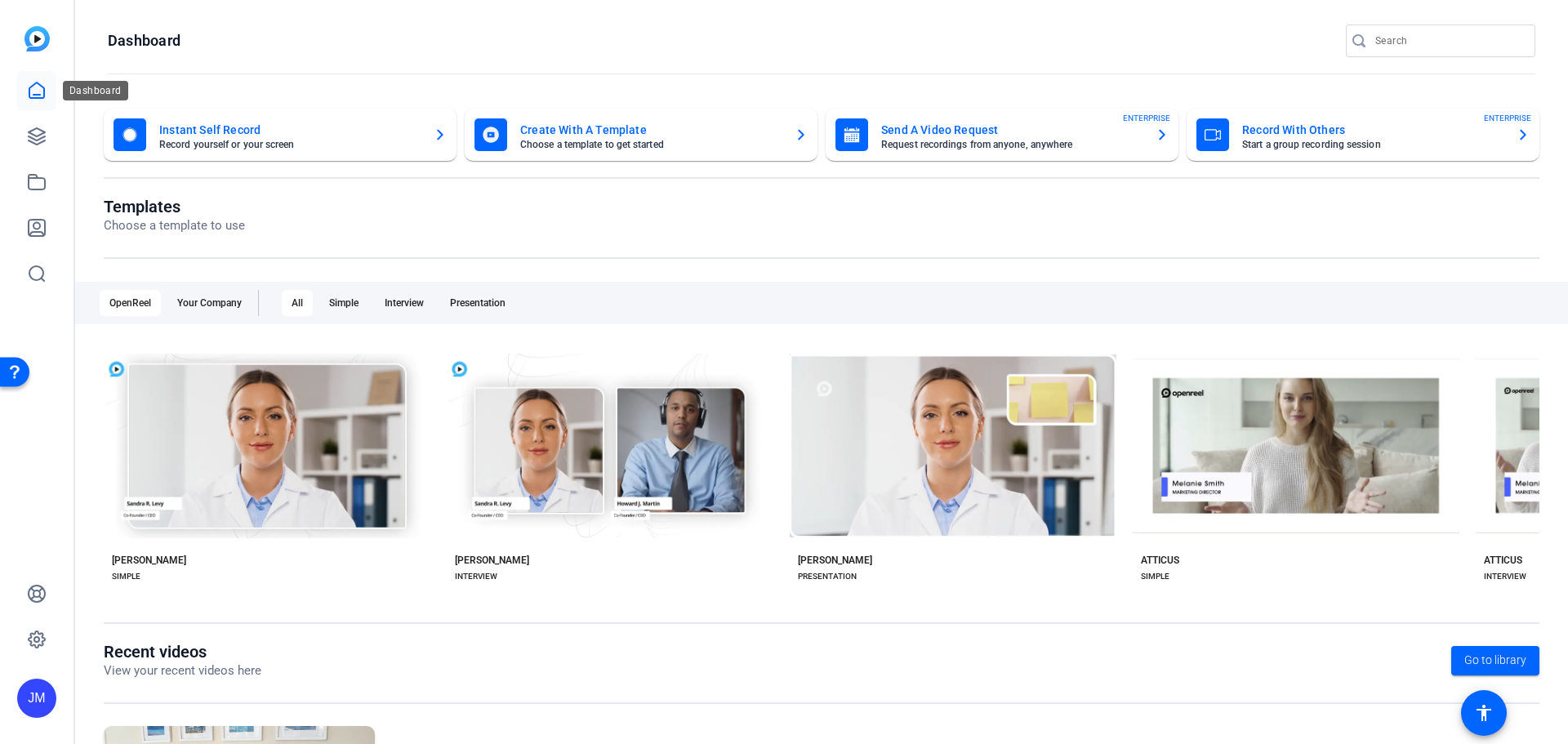
click at [46, 79] on link at bounding box center [36, 90] width 39 height 39
click at [39, 89] on icon at bounding box center [36, 90] width 20 height 20
click at [50, 140] on link at bounding box center [36, 137] width 39 height 39
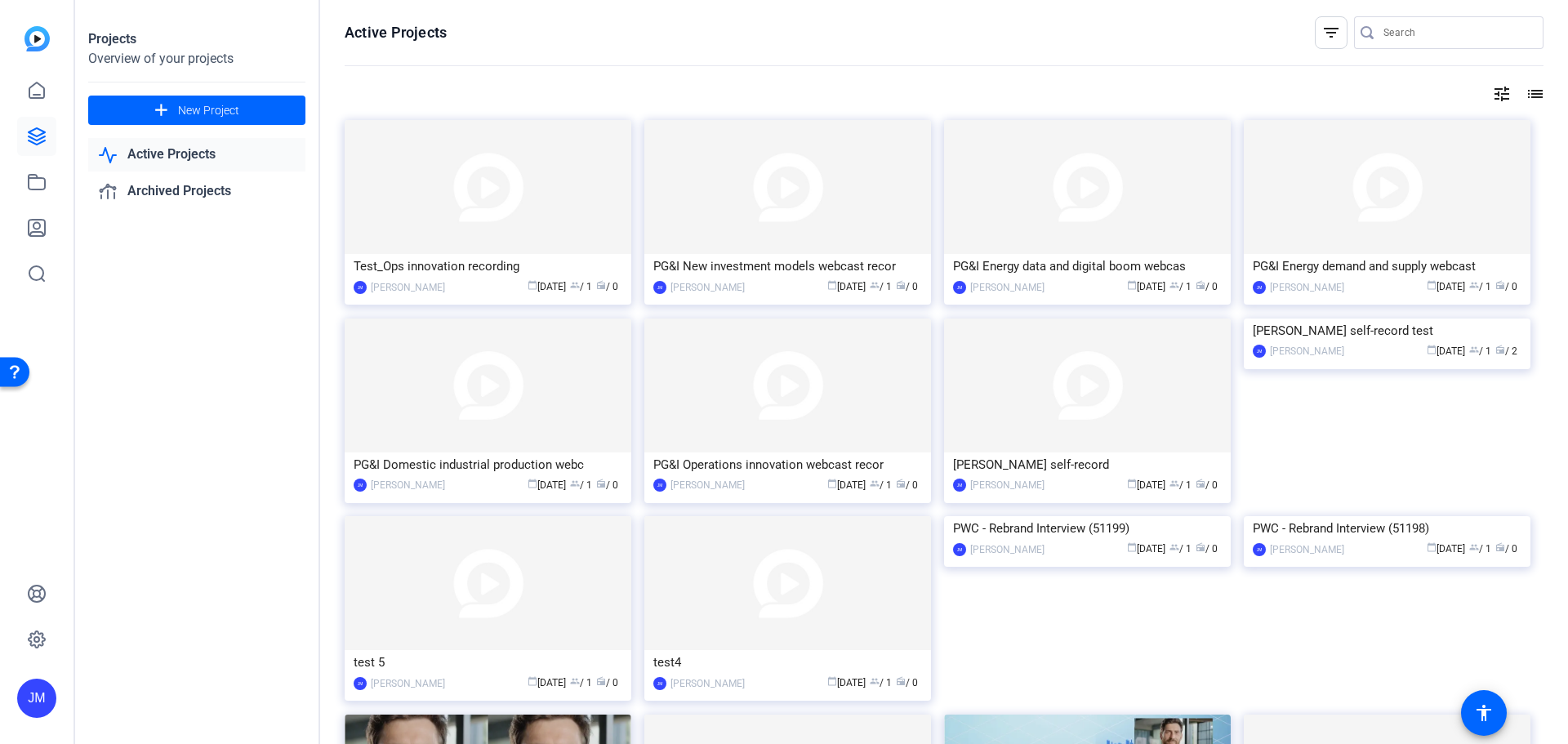
click at [501, 214] on img at bounding box center [488, 187] width 286 height 134
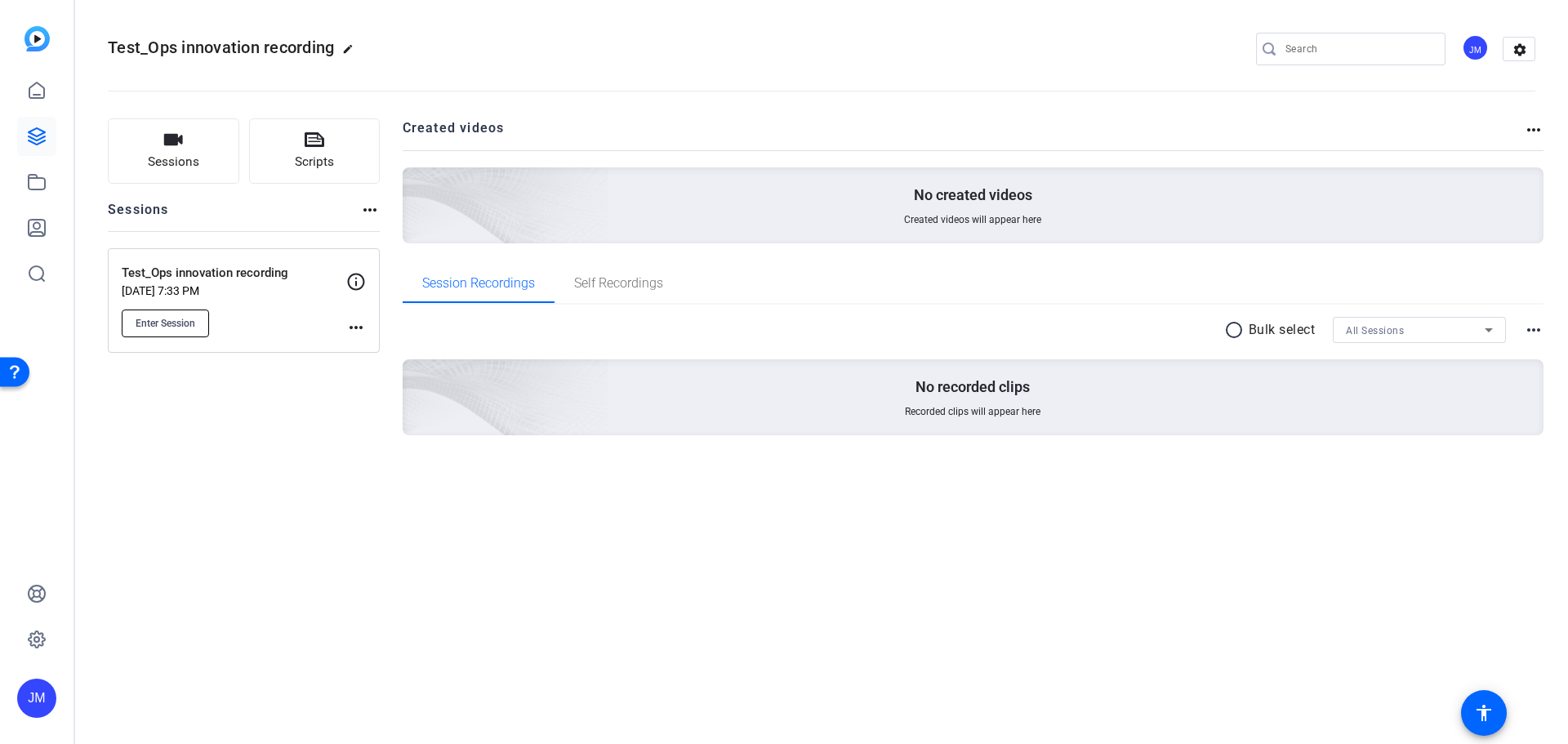
click at [158, 321] on span "Enter Session" at bounding box center [165, 324] width 59 height 13
